Goal: Information Seeking & Learning: Learn about a topic

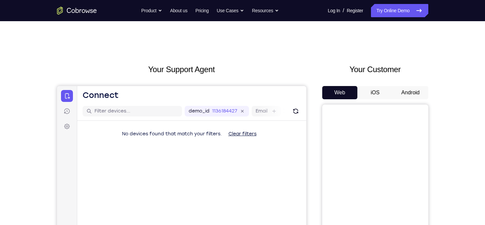
click at [411, 89] on button "Android" at bounding box center [410, 92] width 35 height 13
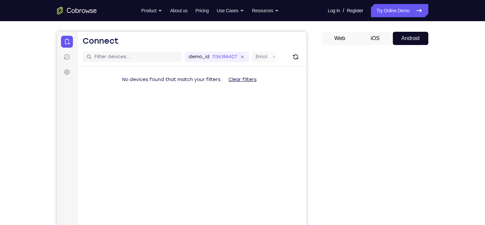
scroll to position [55, 0]
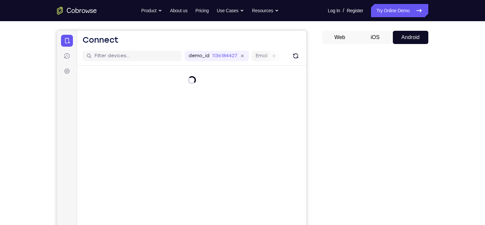
click at [439, 88] on div "Your Support Agent Your Customer Web iOS Android Next Steps We’d be happy to gi…" at bounding box center [242, 184] width 424 height 437
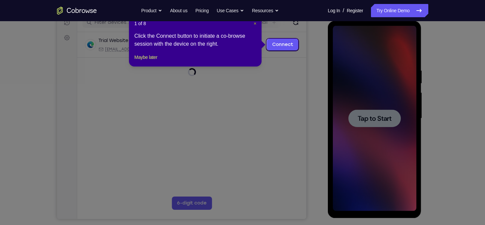
scroll to position [0, 0]
click at [253, 22] on span "×" at bounding box center [254, 23] width 3 height 5
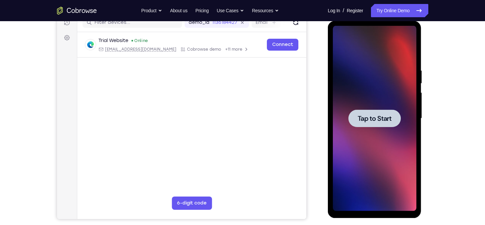
click at [362, 113] on div at bounding box center [374, 119] width 52 height 18
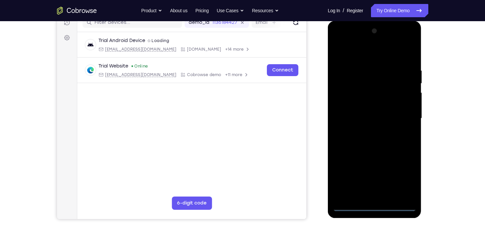
click at [375, 206] on div at bounding box center [374, 119] width 83 height 186
click at [407, 177] on div at bounding box center [374, 119] width 83 height 186
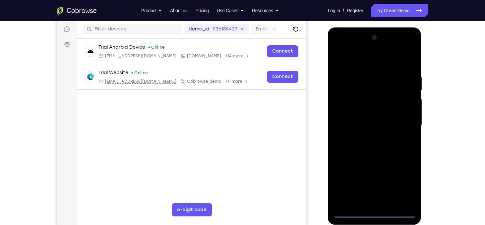
scroll to position [87, 0]
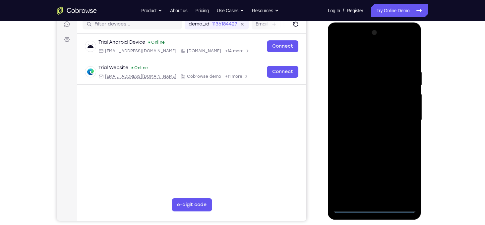
click at [359, 58] on div at bounding box center [374, 120] width 83 height 186
click at [402, 120] on div at bounding box center [374, 120] width 83 height 186
click at [366, 132] on div at bounding box center [374, 120] width 83 height 186
click at [381, 111] on div at bounding box center [374, 120] width 83 height 186
click at [352, 91] on div at bounding box center [374, 120] width 83 height 186
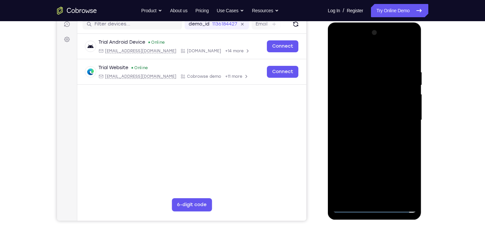
click at [358, 108] on div at bounding box center [374, 120] width 83 height 186
click at [380, 119] on div at bounding box center [374, 120] width 83 height 186
click at [409, 65] on div at bounding box center [374, 120] width 83 height 186
drag, startPoint x: 378, startPoint y: 56, endPoint x: 375, endPoint y: 31, distance: 25.1
click at [375, 31] on div at bounding box center [374, 120] width 83 height 186
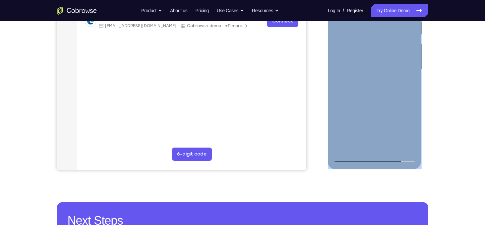
drag, startPoint x: 418, startPoint y: 45, endPoint x: 391, endPoint y: 78, distance: 42.6
click at [391, 78] on div at bounding box center [375, 70] width 94 height 197
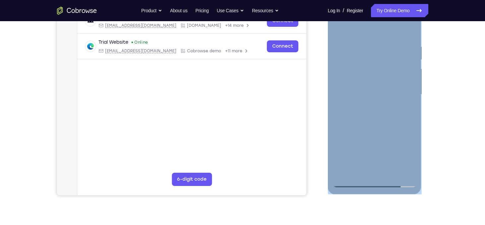
click at [363, 46] on div at bounding box center [374, 95] width 83 height 186
click at [412, 91] on div at bounding box center [374, 95] width 83 height 186
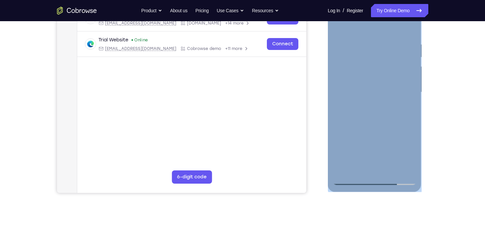
scroll to position [115, 0]
click at [345, 108] on div at bounding box center [374, 93] width 83 height 186
click at [349, 101] on div at bounding box center [374, 93] width 83 height 186
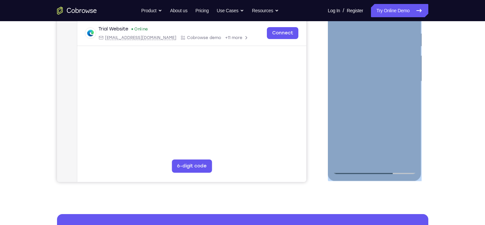
scroll to position [123, 0]
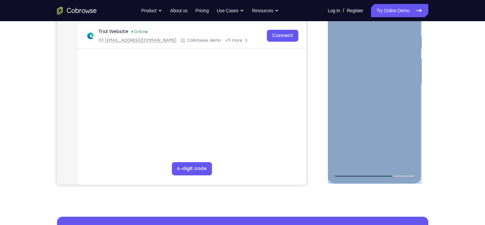
click at [399, 68] on div at bounding box center [374, 84] width 83 height 186
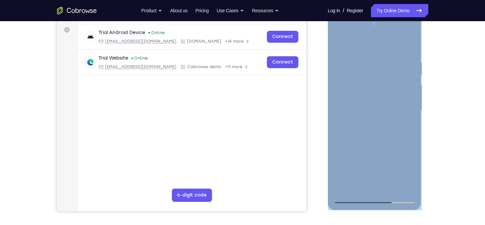
click at [348, 63] on div at bounding box center [374, 111] width 83 height 186
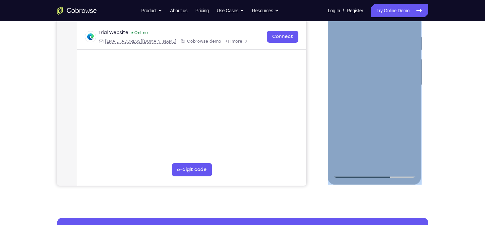
scroll to position [113, 0]
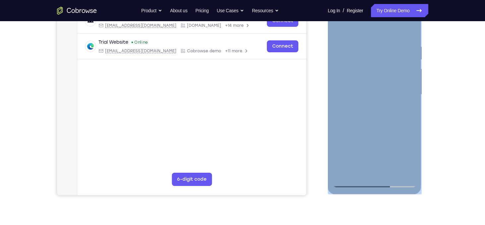
click at [408, 29] on div at bounding box center [374, 95] width 83 height 186
click at [336, 30] on div at bounding box center [374, 95] width 83 height 186
drag, startPoint x: 407, startPoint y: 28, endPoint x: 751, endPoint y: 35, distance: 344.0
click at [407, 28] on div at bounding box center [374, 95] width 83 height 186
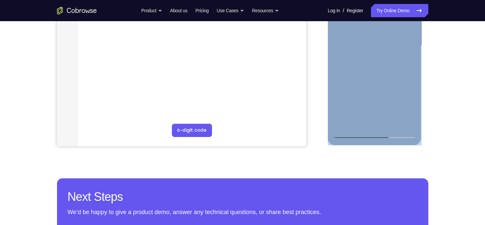
scroll to position [161, 0]
click at [407, 123] on div at bounding box center [374, 46] width 83 height 186
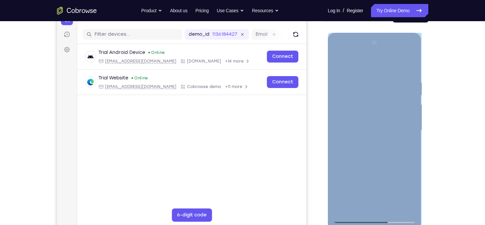
scroll to position [156, 0]
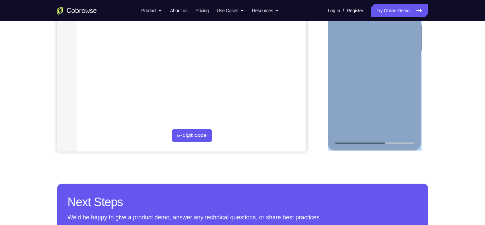
click at [345, 127] on div at bounding box center [374, 51] width 83 height 186
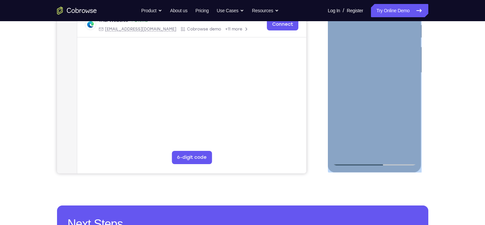
scroll to position [89, 0]
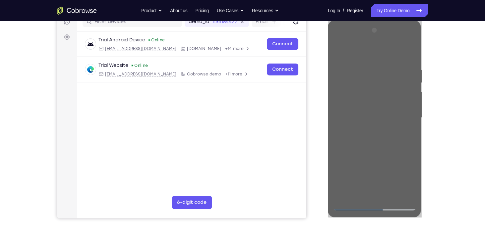
click at [430, 116] on div "Your Support Agent Your Customer Web iOS Android Next Steps We’d be happy to gi…" at bounding box center [242, 150] width 424 height 437
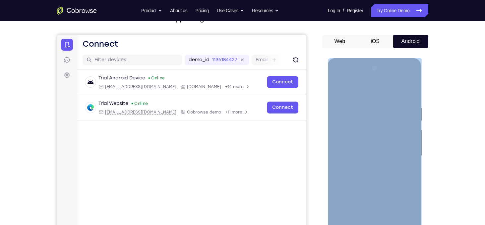
scroll to position [51, 0]
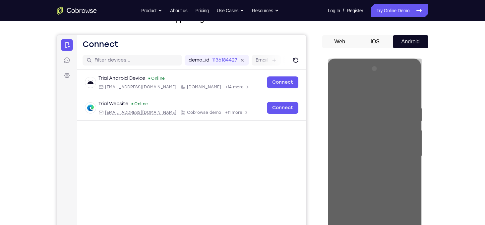
click at [437, 116] on div "Your Support Agent Your Customer Web iOS Android Next Steps We’d be happy to gi…" at bounding box center [242, 188] width 424 height 437
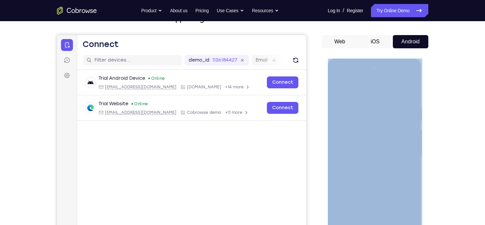
click at [437, 116] on div "Your Support Agent Your Customer Web iOS Android Next Steps We’d be happy to gi…" at bounding box center [242, 188] width 424 height 437
click at [437, 115] on div "Your Support Agent Your Customer Web iOS Android Next Steps We’d be happy to gi…" at bounding box center [242, 188] width 424 height 437
click at [437, 116] on div "Your Support Agent Your Customer Web iOS Android Next Steps We’d be happy to gi…" at bounding box center [242, 188] width 424 height 437
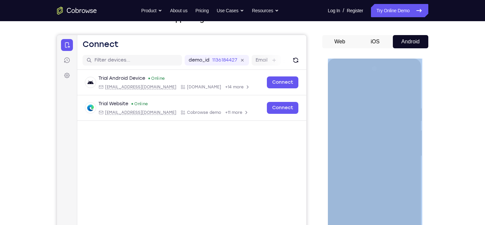
click at [381, 43] on button "iOS" at bounding box center [374, 41] width 35 height 13
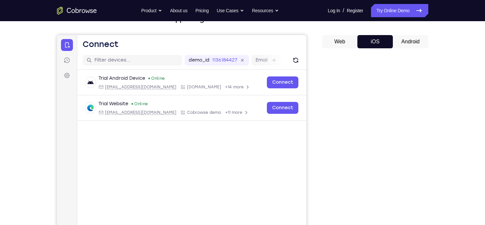
click at [404, 42] on button "Android" at bounding box center [410, 41] width 35 height 13
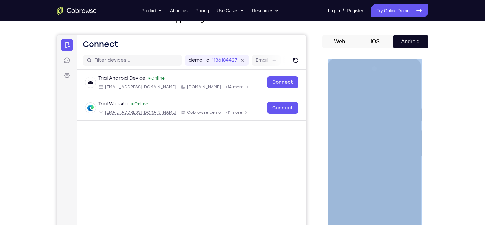
scroll to position [0, 0]
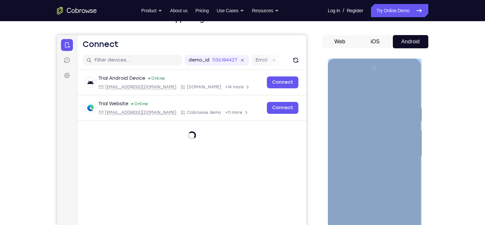
click at [388, 144] on div at bounding box center [374, 157] width 83 height 186
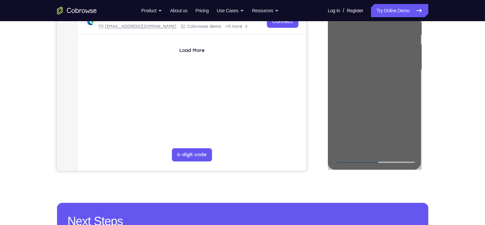
click at [394, 197] on div "Your Support Agent Your Customer Web iOS Android Next Steps We’d be happy to gi…" at bounding box center [242, 102] width 424 height 437
